Goal: Navigation & Orientation: Find specific page/section

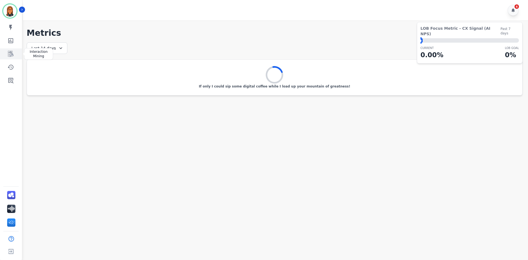
click at [10, 57] on link "Sidebar" at bounding box center [11, 53] width 21 height 11
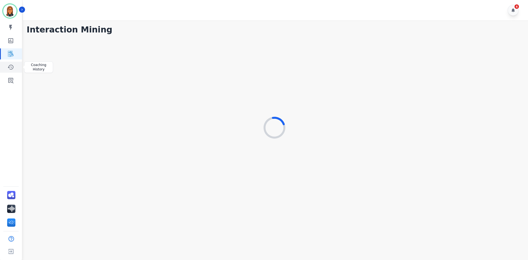
click at [10, 67] on icon "Sidebar" at bounding box center [10, 67] width 7 height 7
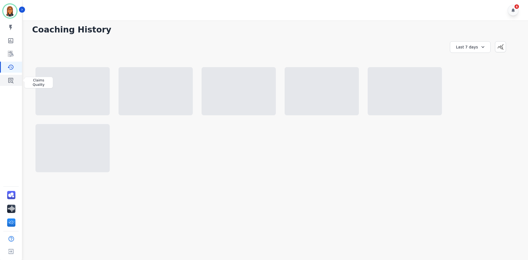
click at [11, 84] on link "Sidebar" at bounding box center [11, 80] width 21 height 11
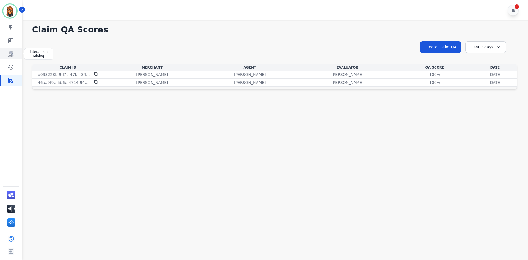
click at [9, 58] on link "Sidebar" at bounding box center [11, 53] width 21 height 11
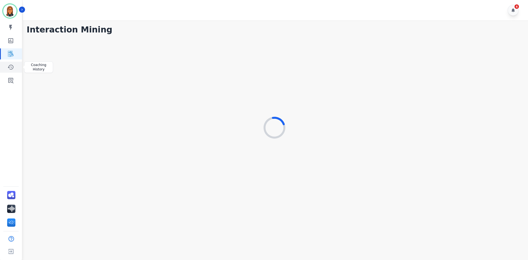
click at [14, 66] on link "Sidebar" at bounding box center [11, 67] width 21 height 11
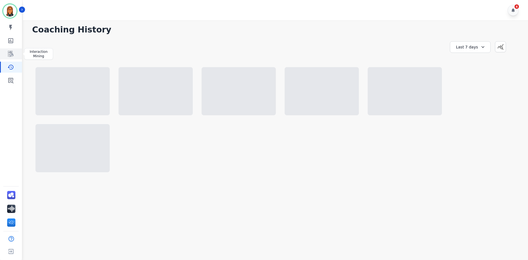
click at [17, 55] on link "Sidebar" at bounding box center [11, 53] width 21 height 11
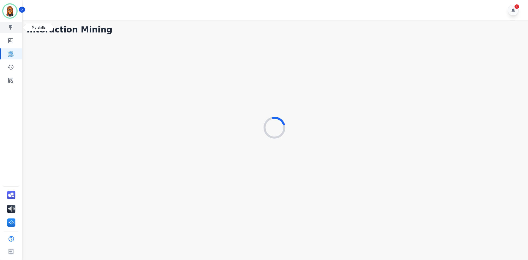
click at [19, 31] on link "Sidebar" at bounding box center [11, 27] width 21 height 11
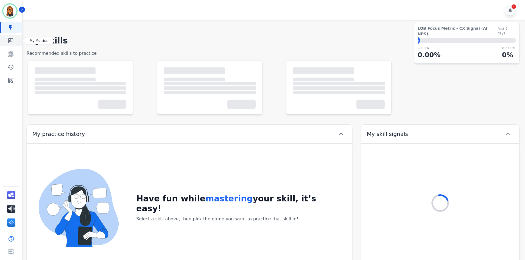
click at [20, 44] on link "Sidebar" at bounding box center [11, 40] width 21 height 11
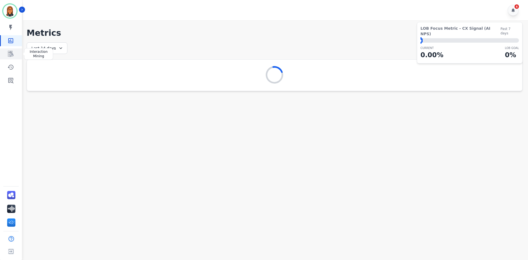
click at [19, 58] on link "Sidebar" at bounding box center [11, 53] width 21 height 11
